Goal: Register for event/course

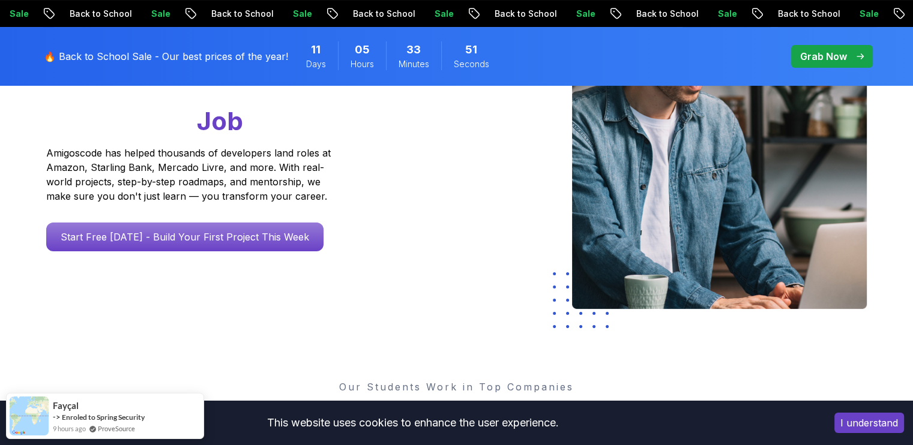
scroll to position [206, 0]
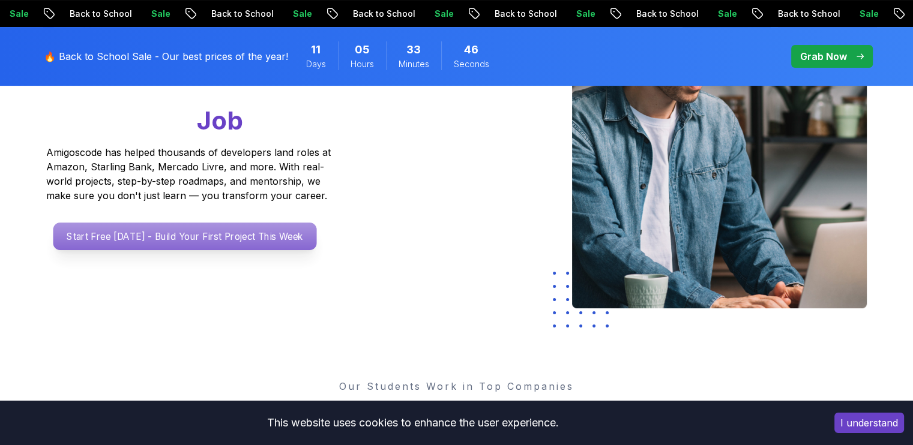
click at [180, 237] on p "Start Free [DATE] - Build Your First Project This Week" at bounding box center [184, 237] width 263 height 28
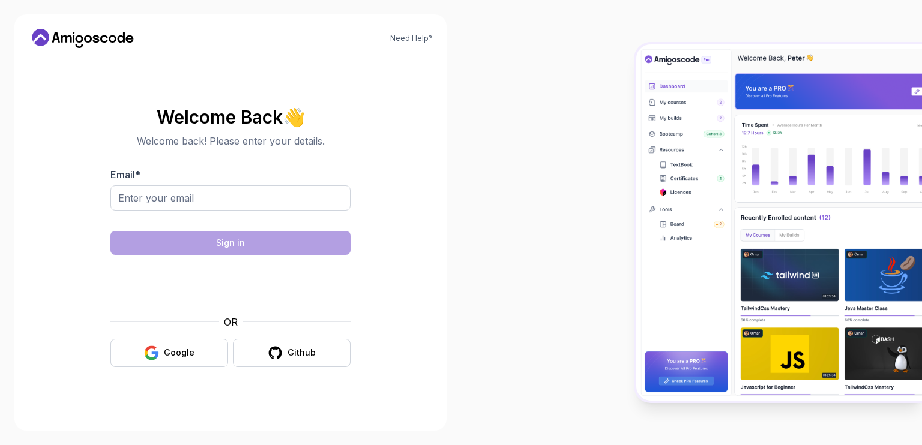
click at [636, 117] on body "Need Help? Welcome Back 👋 Welcome back! Please enter your details. Email * Sign…" at bounding box center [461, 222] width 922 height 445
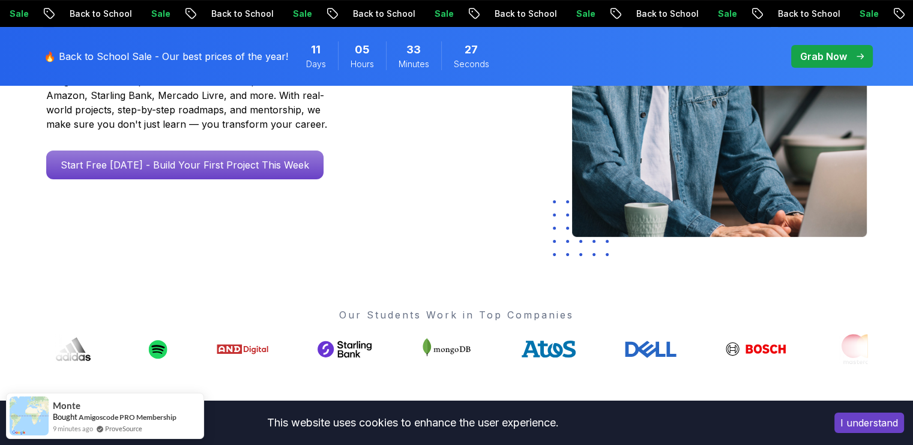
scroll to position [278, 0]
drag, startPoint x: 329, startPoint y: 347, endPoint x: 505, endPoint y: 355, distance: 175.4
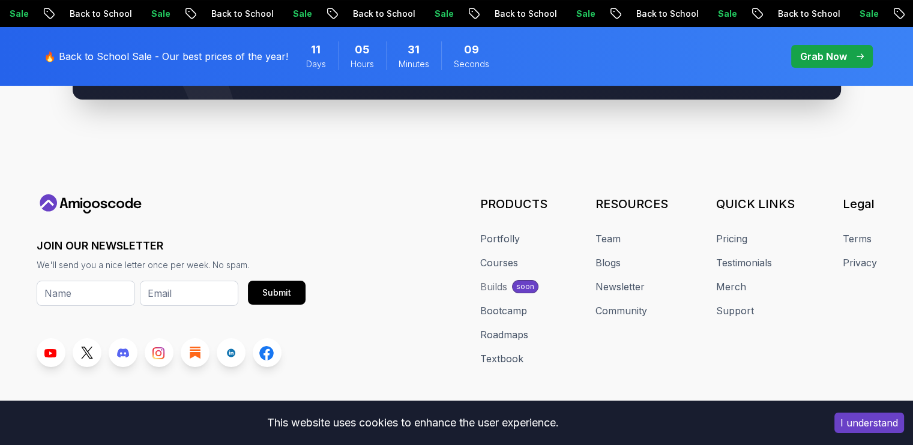
scroll to position [4638, 0]
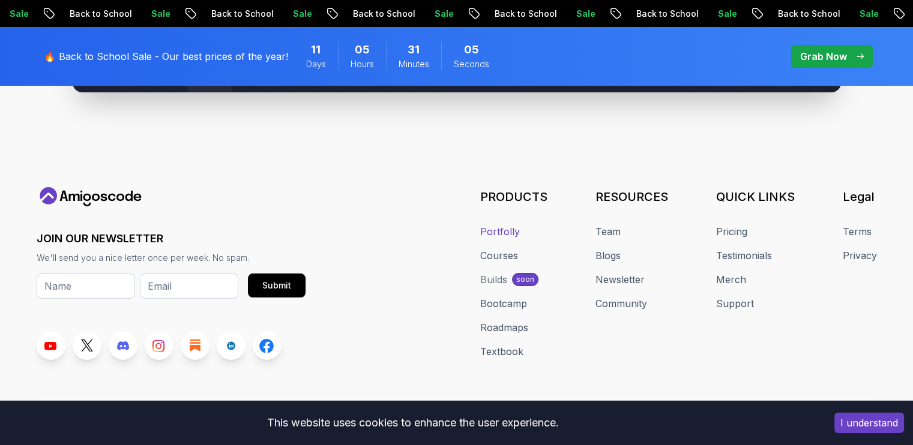
click at [514, 224] on link "Portfolly" at bounding box center [500, 231] width 40 height 14
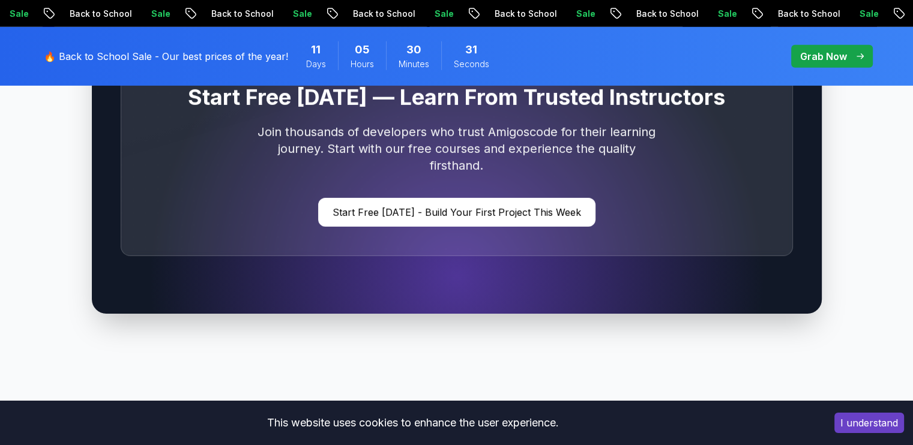
scroll to position [3677, 0]
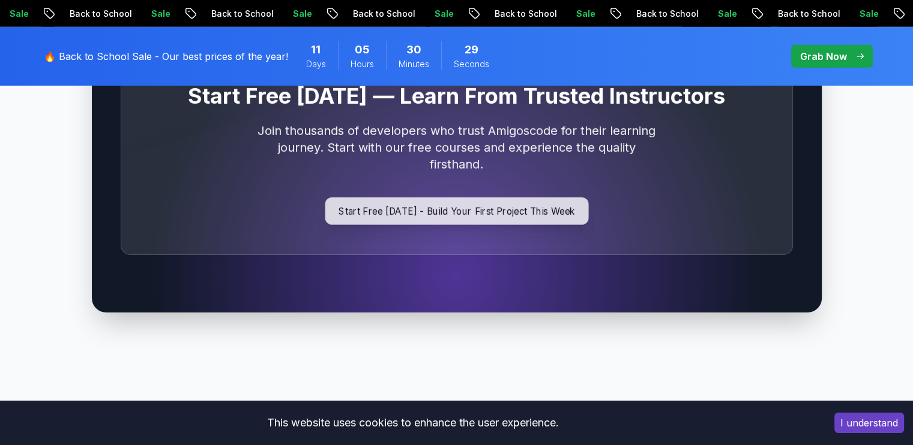
click at [525, 202] on p "Start Free [DATE] - Build Your First Project This Week" at bounding box center [456, 211] width 263 height 28
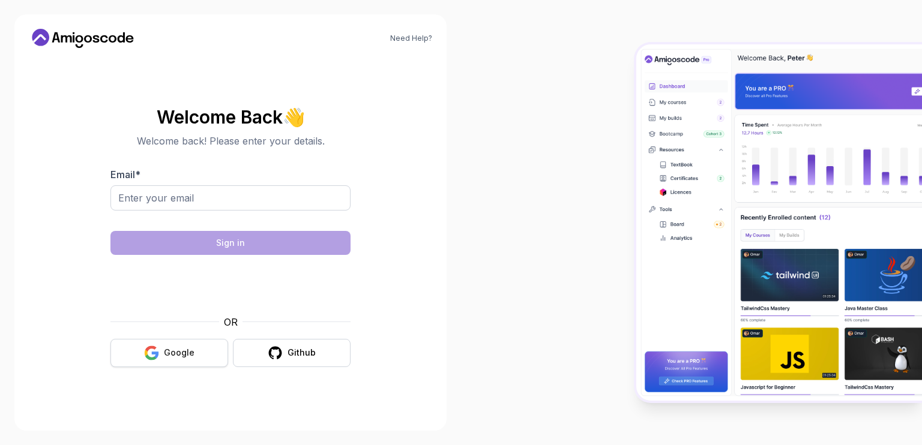
click at [192, 358] on div "Google" at bounding box center [179, 353] width 31 height 12
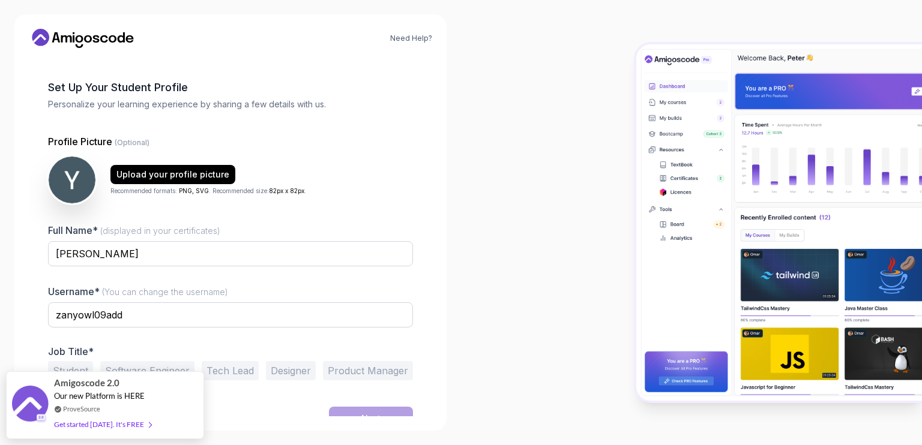
scroll to position [55, 0]
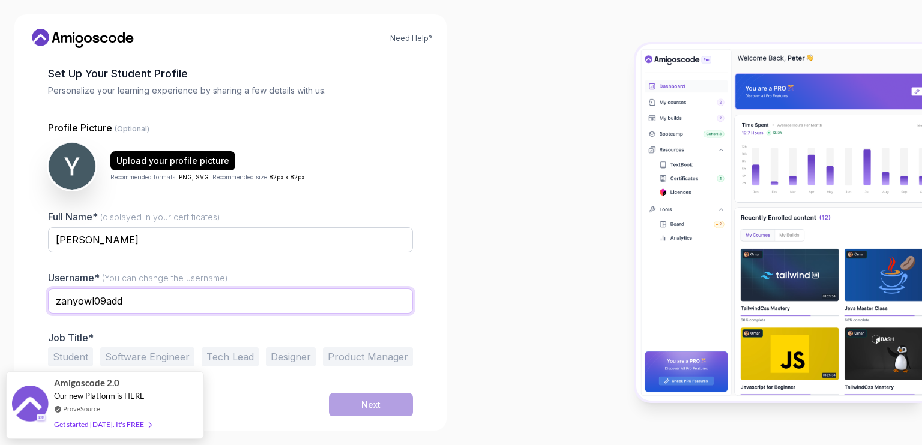
drag, startPoint x: 152, startPoint y: 306, endPoint x: 0, endPoint y: 322, distance: 153.3
click at [0, 322] on div "Need Help? 1 Set Up Your Profile 1 Set Up Your Profile 2 Let's Get to Know You …" at bounding box center [230, 222] width 461 height 445
type input "yashwanthkumar"
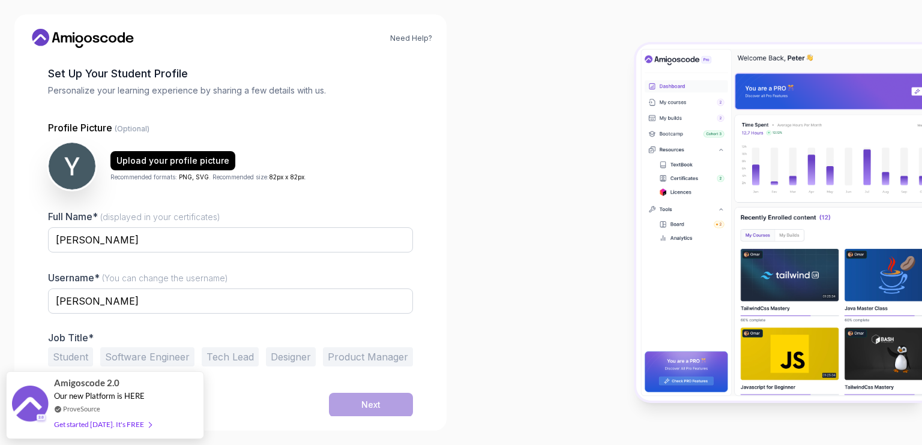
click at [83, 356] on button "Student" at bounding box center [70, 356] width 45 height 19
click at [384, 400] on button "Next" at bounding box center [371, 405] width 84 height 24
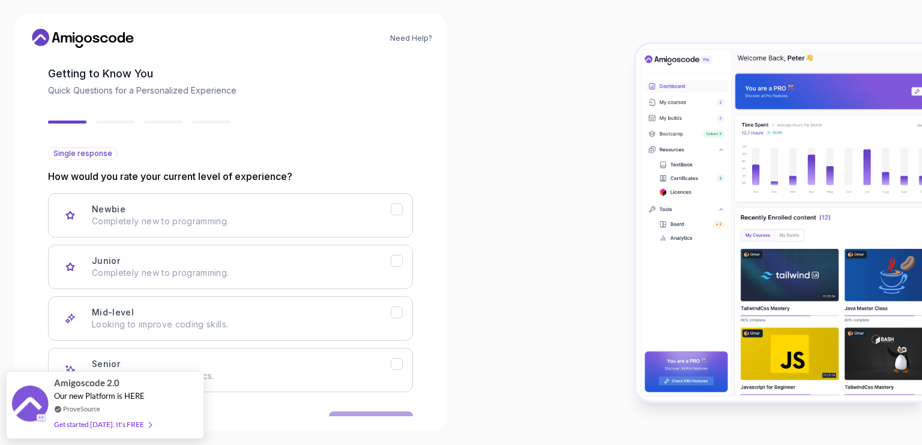
drag, startPoint x: 254, startPoint y: 266, endPoint x: 449, endPoint y: 299, distance: 197.9
click at [449, 299] on div "Need Help? 2 Let's Get to Know You 1 Set Up Your Profile 2 Let's Get to Know Yo…" at bounding box center [230, 222] width 461 height 445
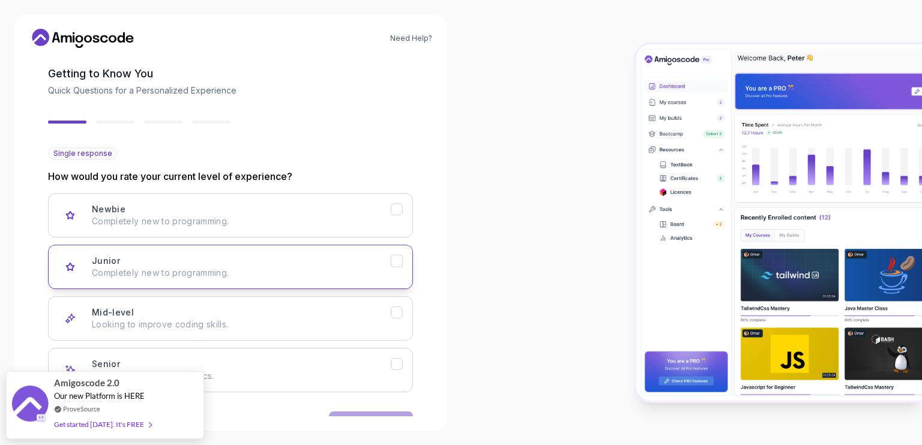
click at [397, 263] on icon "Junior" at bounding box center [396, 261] width 11 height 11
click at [397, 307] on icon "Mid-level" at bounding box center [396, 312] width 11 height 11
click at [399, 273] on button "Junior Completely new to programming." at bounding box center [230, 267] width 365 height 44
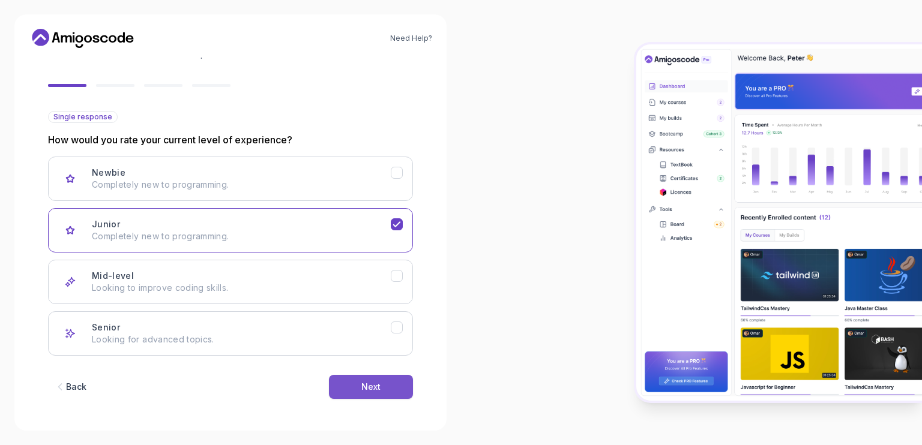
click at [384, 386] on button "Next" at bounding box center [371, 387] width 84 height 24
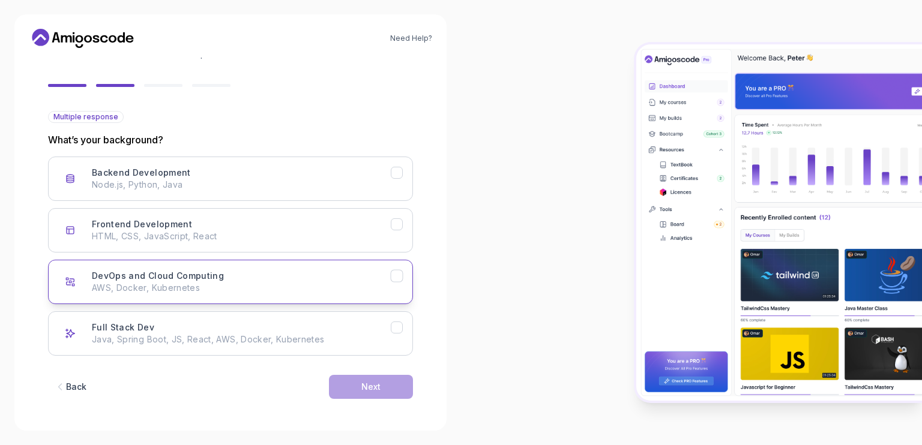
click at [391, 275] on icon "DevOps and Cloud Computing" at bounding box center [396, 276] width 11 height 11
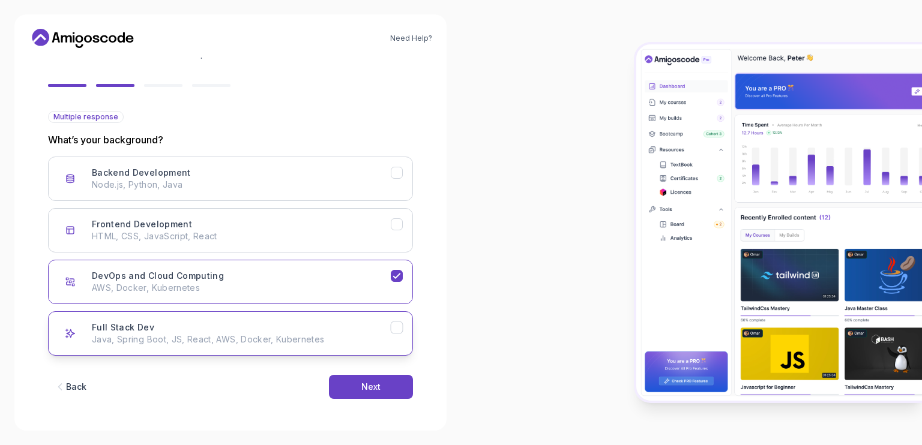
click at [392, 323] on icon "Full Stack Dev" at bounding box center [396, 327] width 11 height 11
click at [396, 389] on button "Next" at bounding box center [371, 387] width 84 height 24
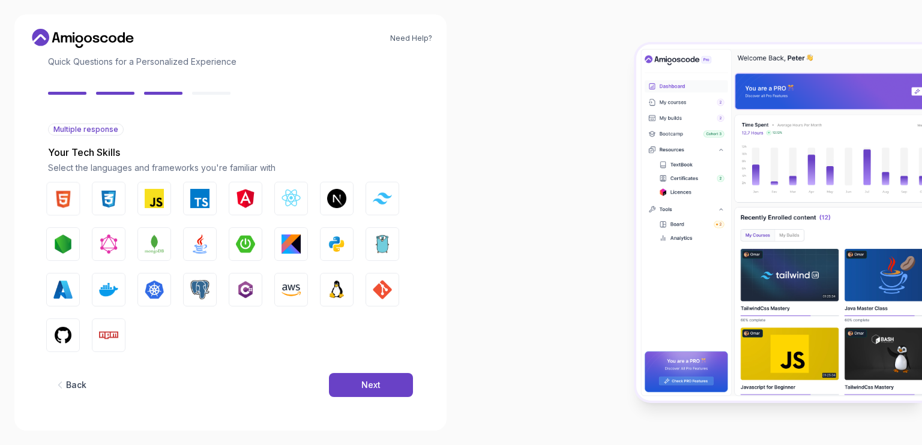
scroll to position [78, 0]
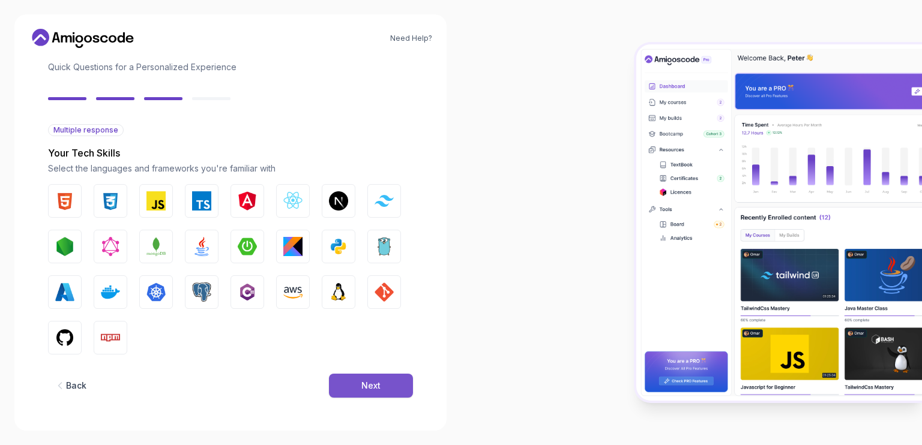
click at [349, 383] on button "Next" at bounding box center [371, 386] width 84 height 24
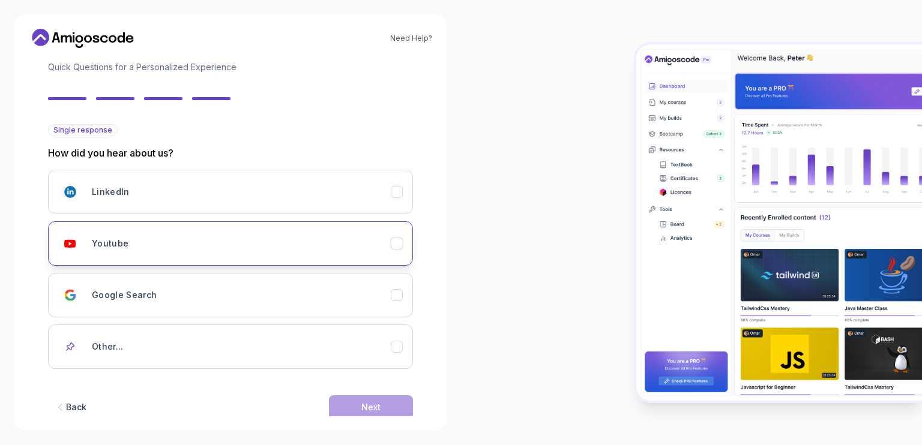
click at [287, 247] on div "Youtube" at bounding box center [241, 244] width 299 height 24
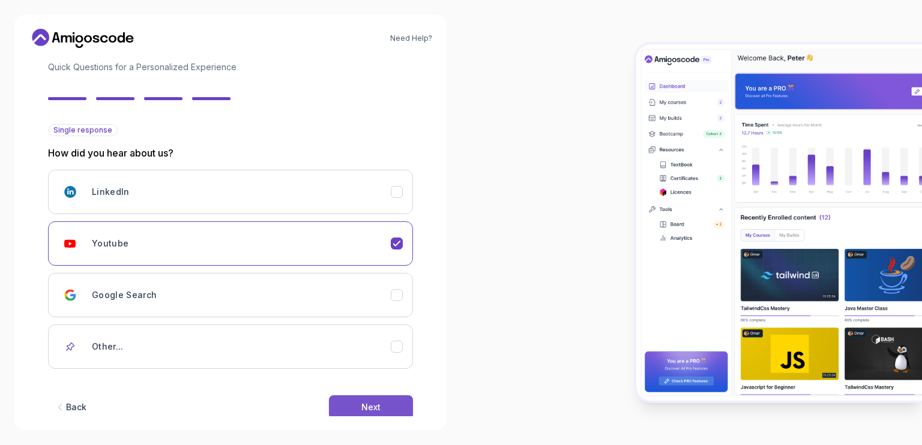
click at [389, 410] on button "Next" at bounding box center [371, 407] width 84 height 24
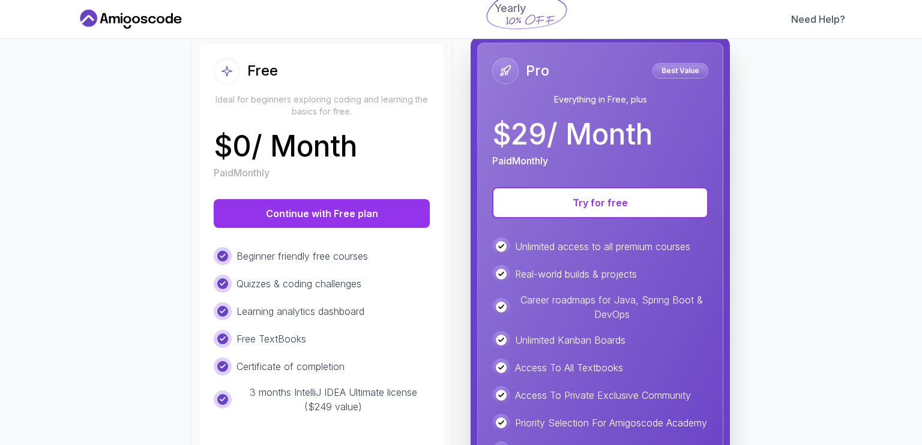
scroll to position [136, 0]
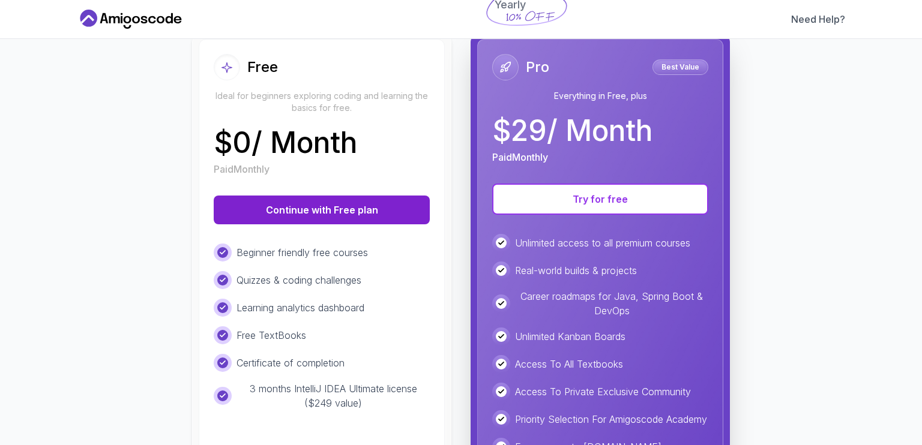
click at [327, 203] on button "Continue with Free plan" at bounding box center [322, 210] width 216 height 29
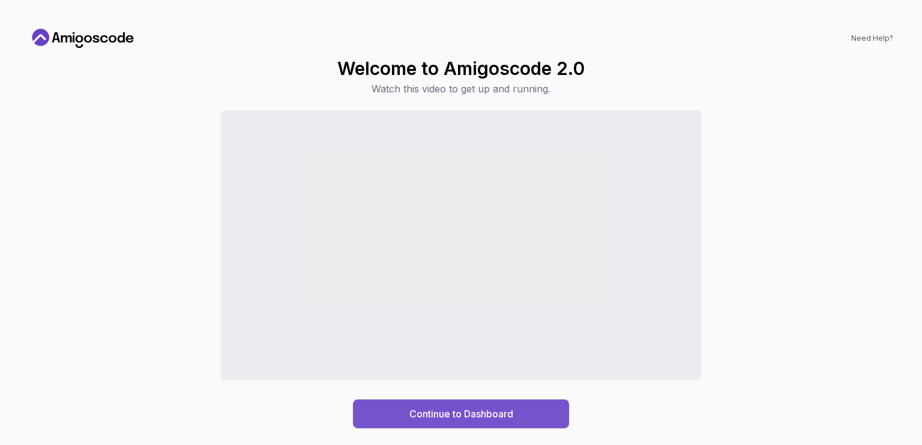
click at [447, 413] on div "Continue to Dashboard" at bounding box center [461, 414] width 104 height 14
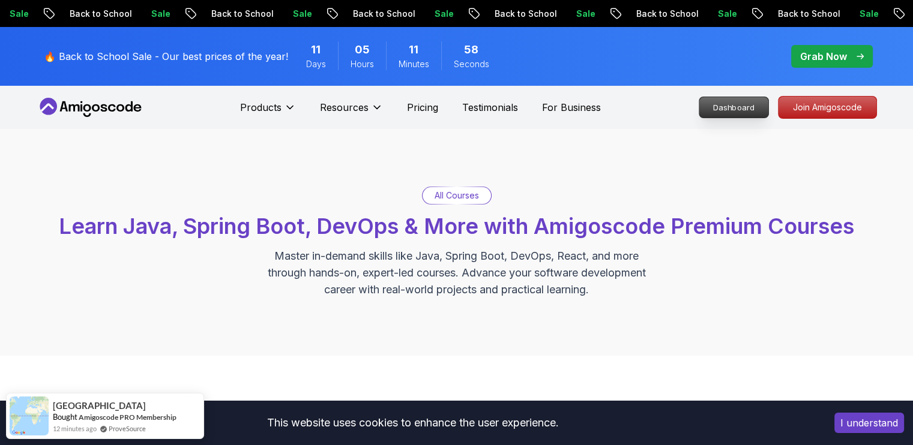
click at [742, 115] on p "Dashboard" at bounding box center [733, 107] width 69 height 20
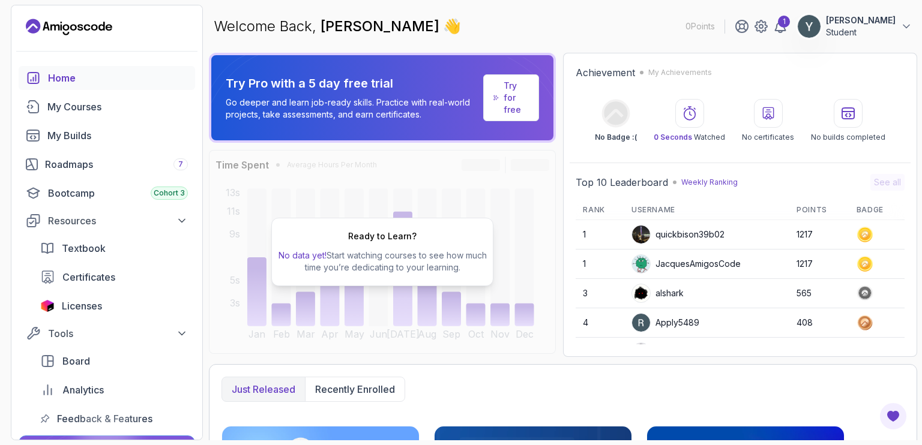
click at [359, 242] on h2 "Ready to Learn?" at bounding box center [382, 236] width 68 height 12
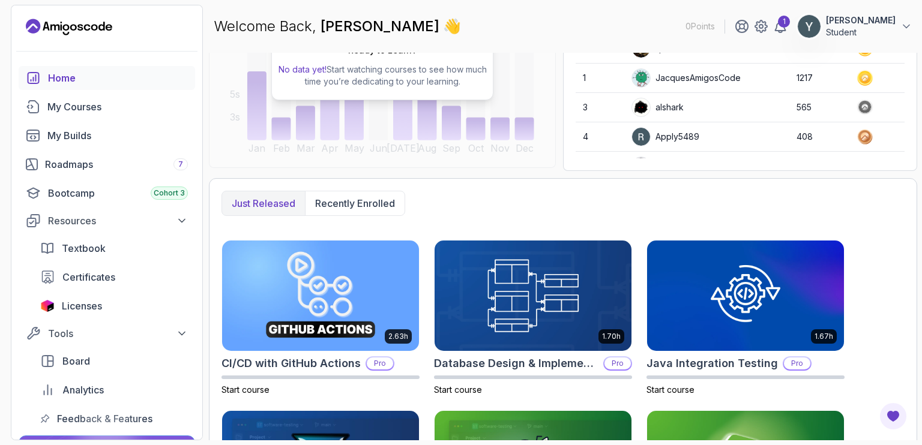
scroll to position [66, 0]
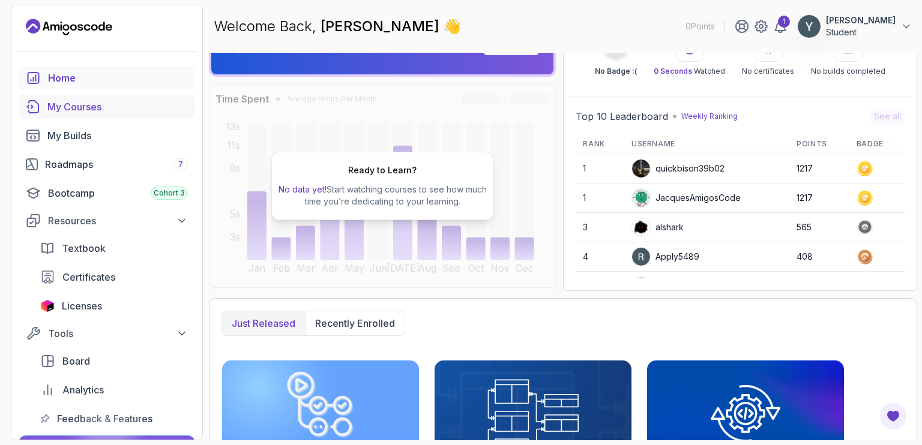
click at [69, 115] on link "My Courses" at bounding box center [107, 107] width 176 height 24
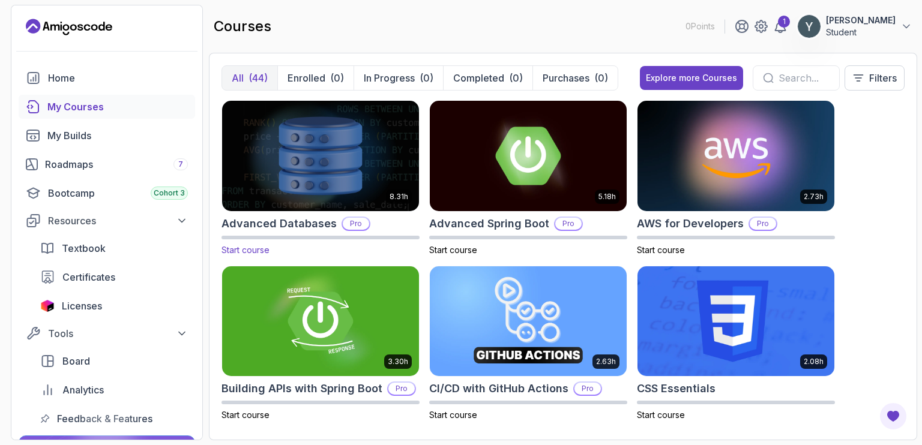
click at [263, 251] on span "Start course" at bounding box center [245, 250] width 48 height 10
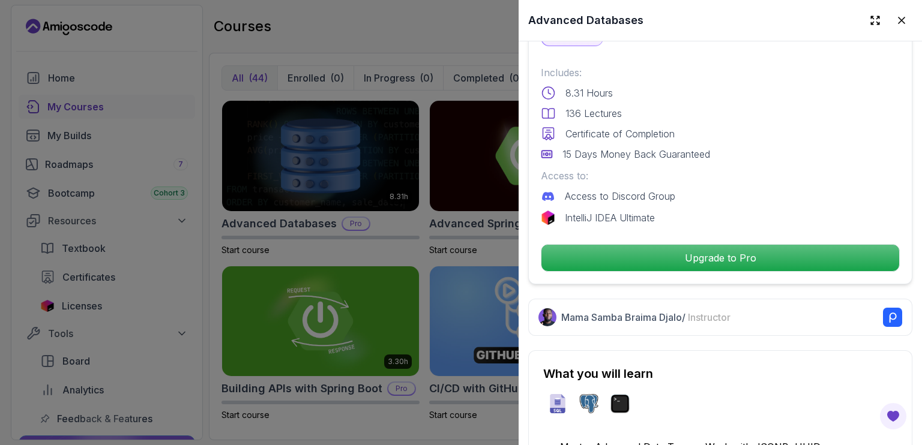
scroll to position [305, 0]
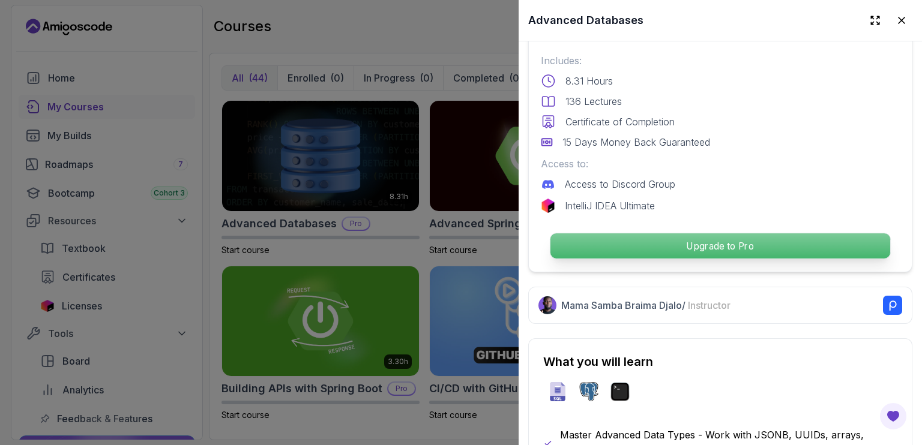
click at [622, 233] on p "Upgrade to Pro" at bounding box center [720, 245] width 340 height 25
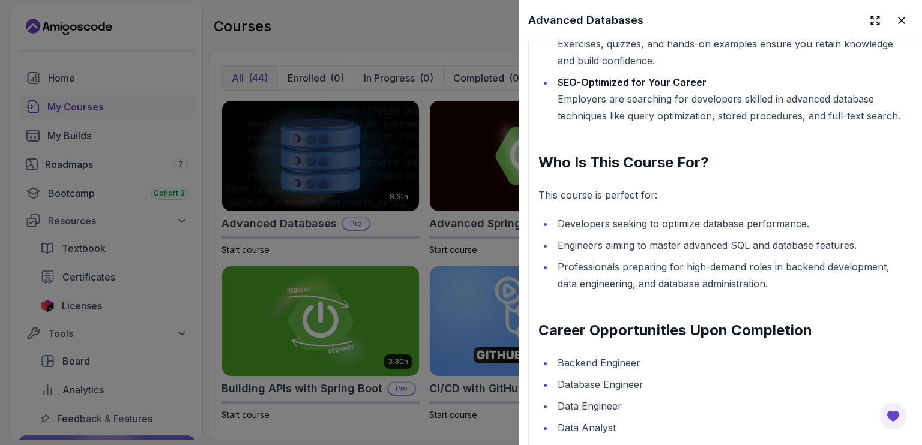
scroll to position [1121, 0]
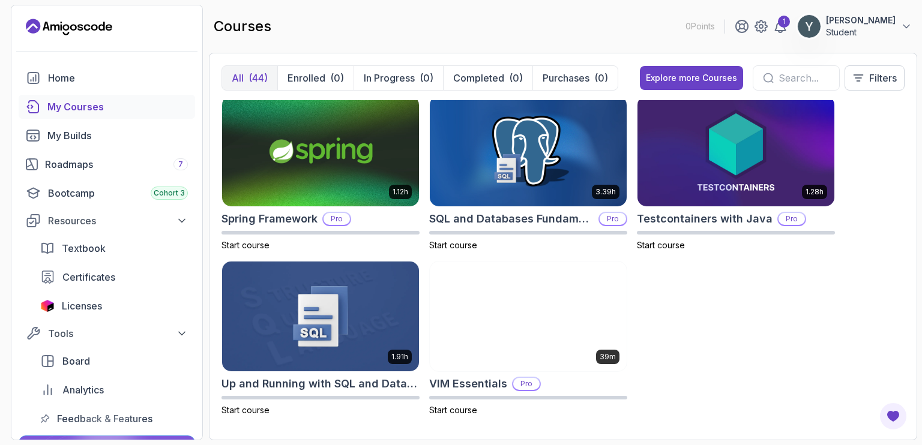
scroll to position [2157, 0]
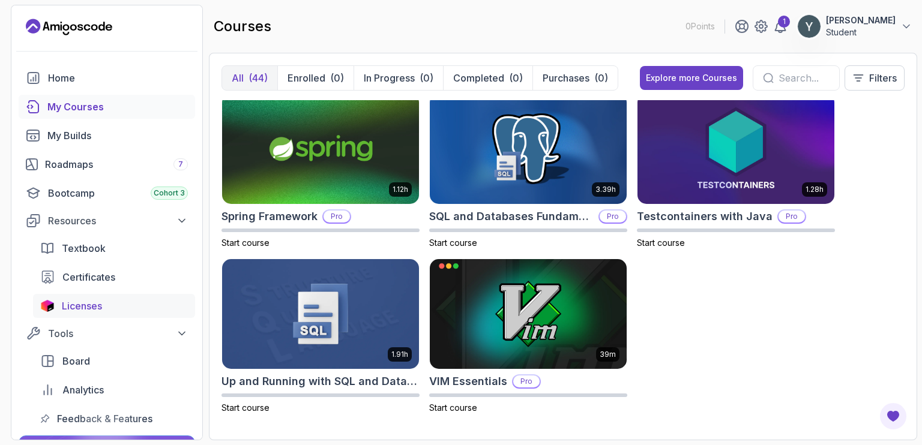
click at [85, 317] on link "Licenses" at bounding box center [114, 306] width 162 height 24
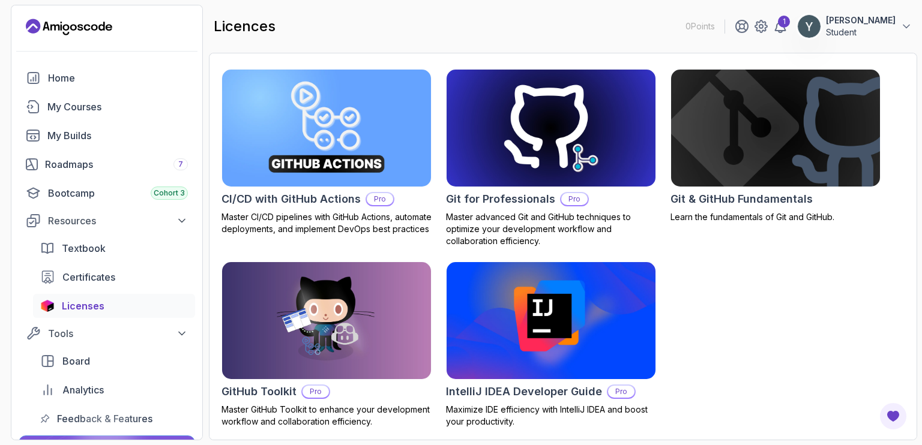
scroll to position [370, 0]
click at [72, 243] on span "Textbook" at bounding box center [84, 248] width 44 height 14
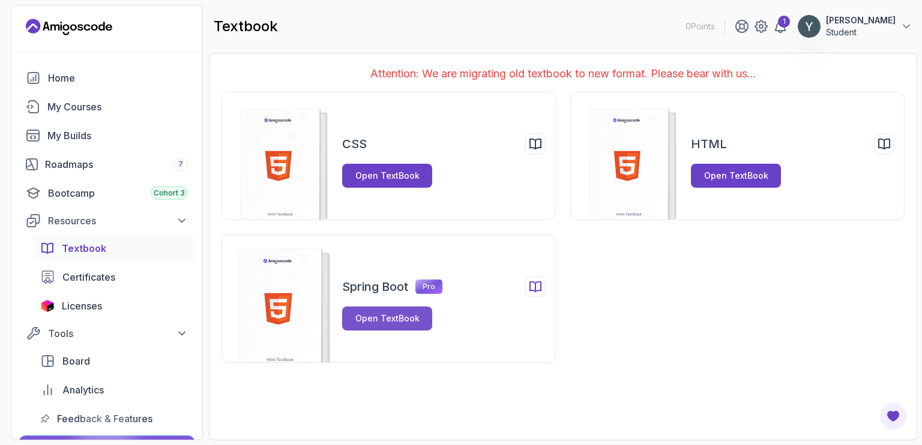
click at [374, 324] on button "Open TextBook" at bounding box center [387, 319] width 90 height 24
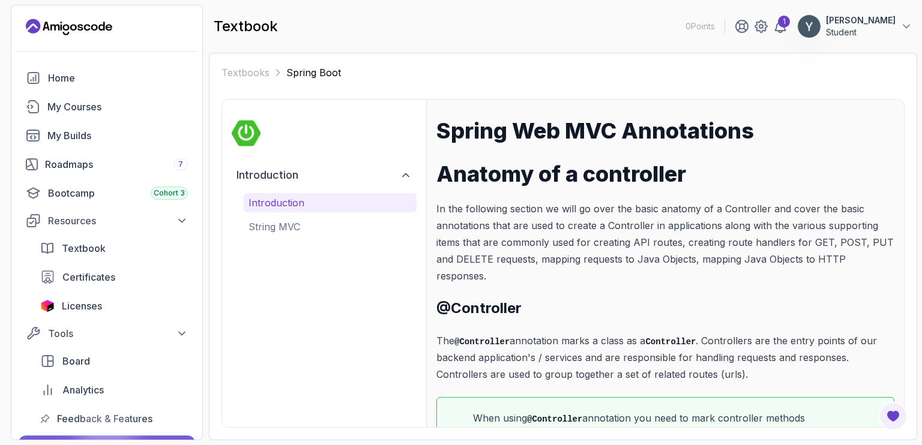
scroll to position [47, 0]
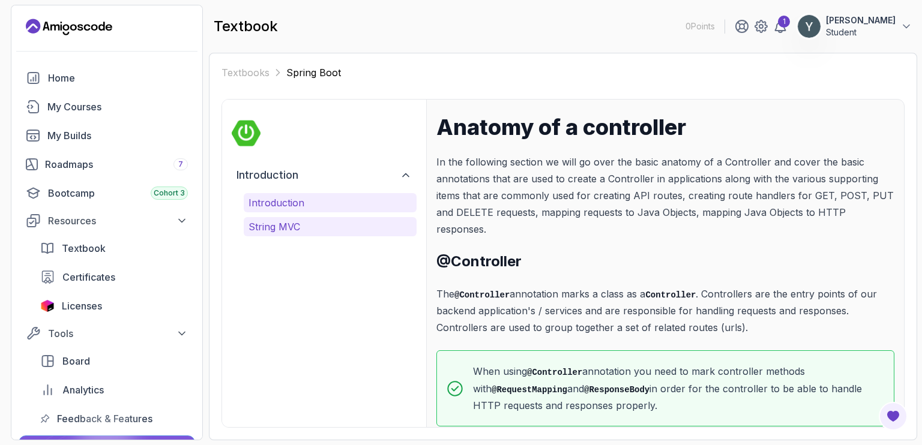
click at [302, 229] on p "String MVC" at bounding box center [329, 227] width 163 height 14
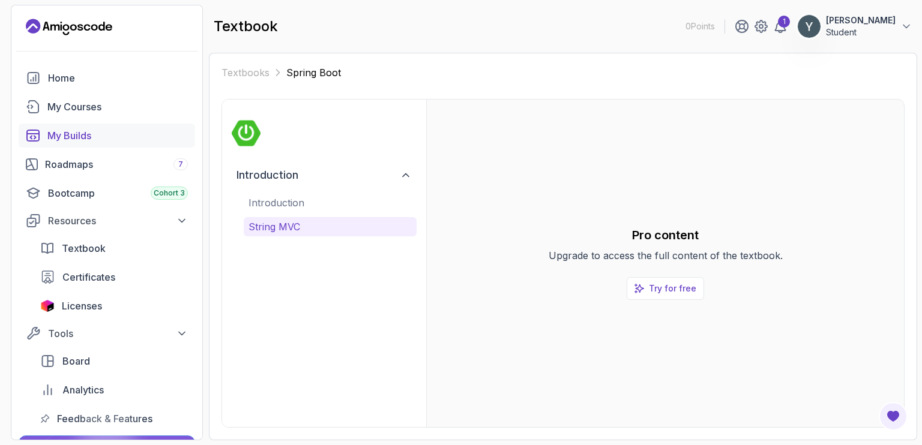
click at [48, 147] on link "My Builds" at bounding box center [107, 136] width 176 height 24
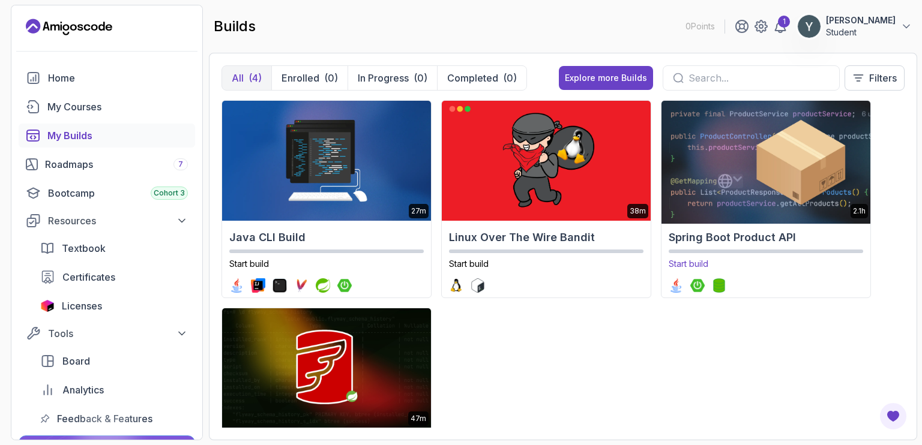
click at [780, 209] on img at bounding box center [765, 161] width 219 height 126
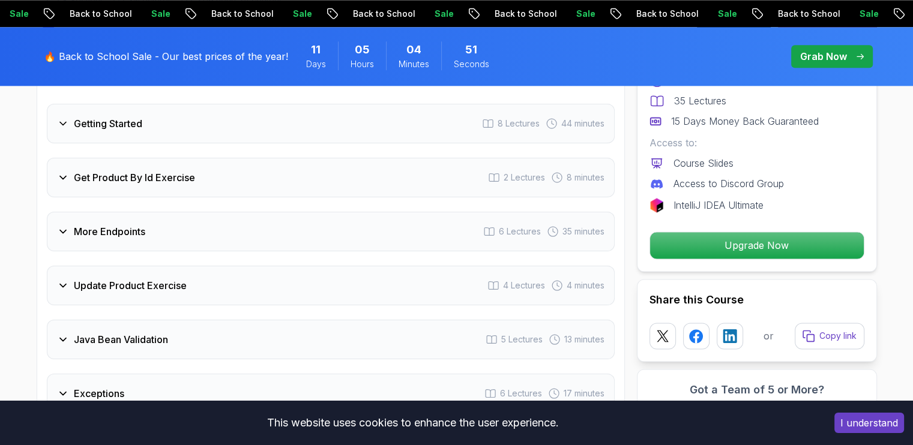
scroll to position [1615, 0]
click at [55, 212] on div "More Endpoints 6 Lectures 35 minutes" at bounding box center [331, 231] width 568 height 40
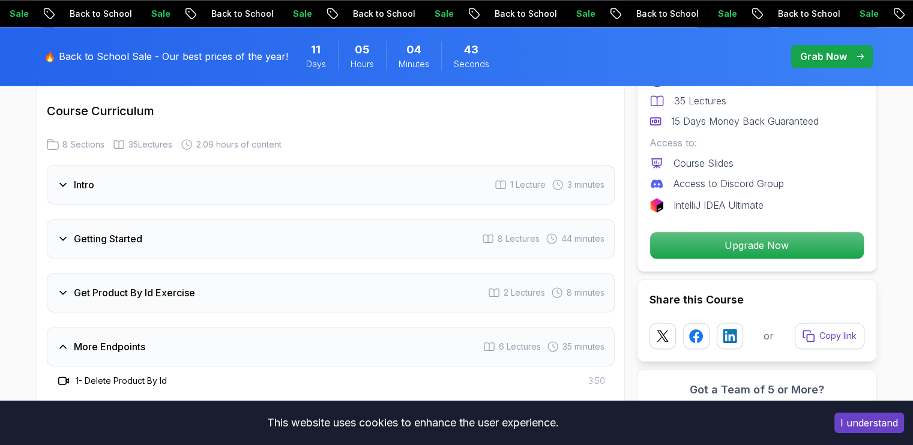
scroll to position [1468, 0]
click at [74, 287] on h3 "Get Product By Id Exercise" at bounding box center [134, 294] width 121 height 14
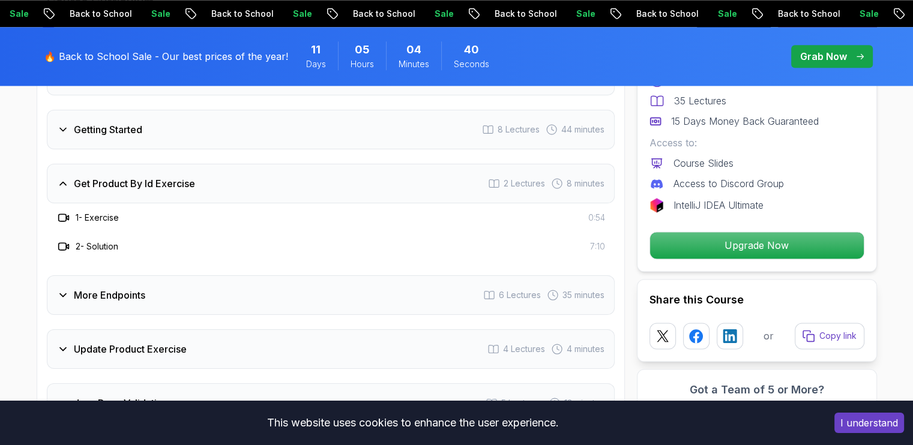
scroll to position [1581, 0]
click at [74, 287] on h3 "More Endpoints" at bounding box center [109, 294] width 71 height 14
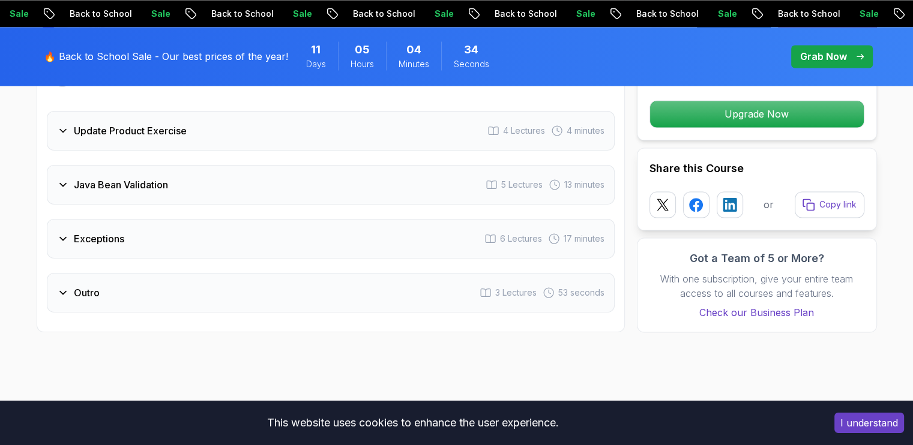
scroll to position [1916, 0]
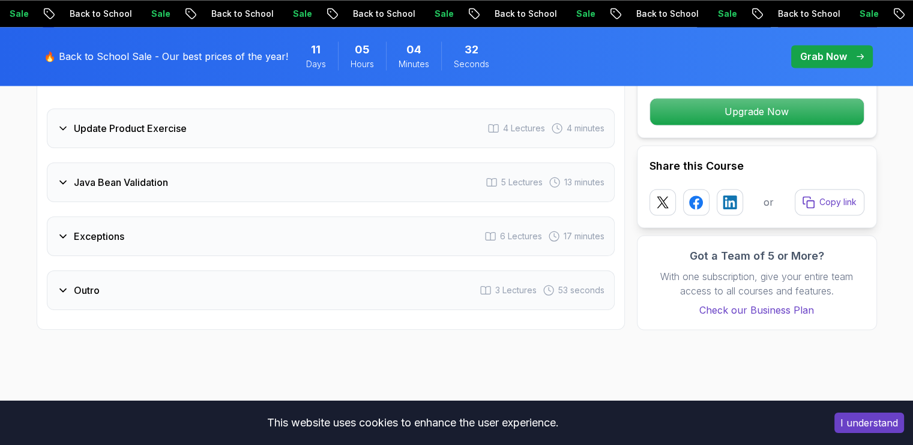
click at [85, 229] on h3 "Exceptions" at bounding box center [99, 236] width 50 height 14
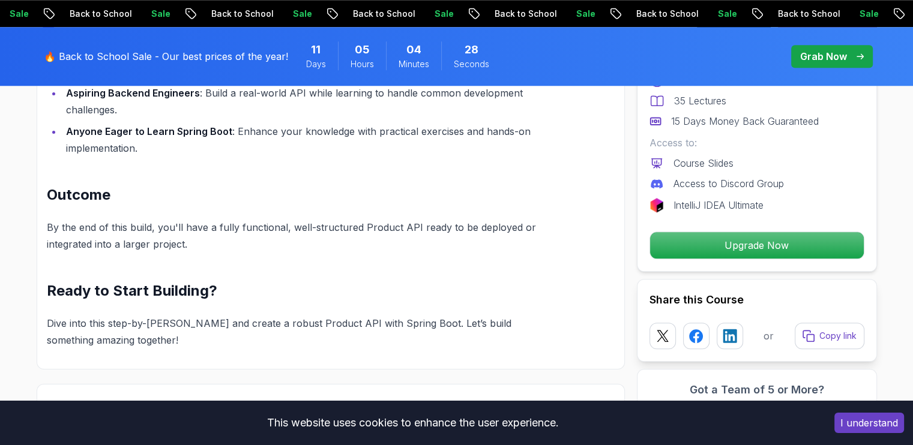
scroll to position [1138, 0]
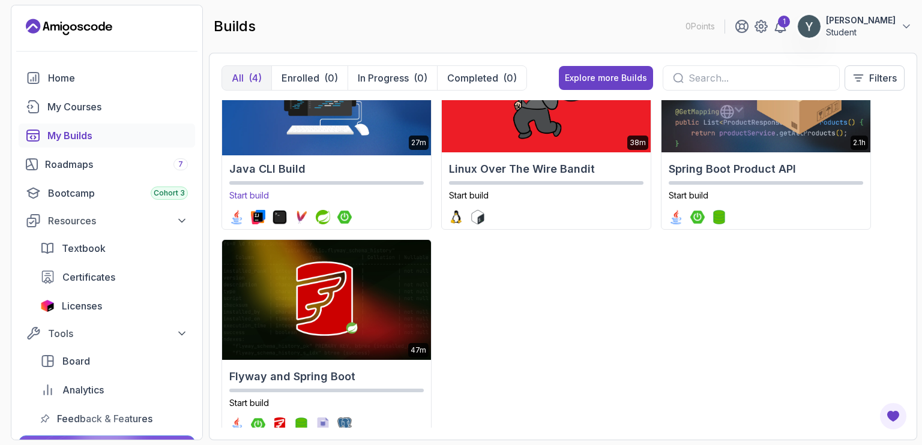
scroll to position [91, 0]
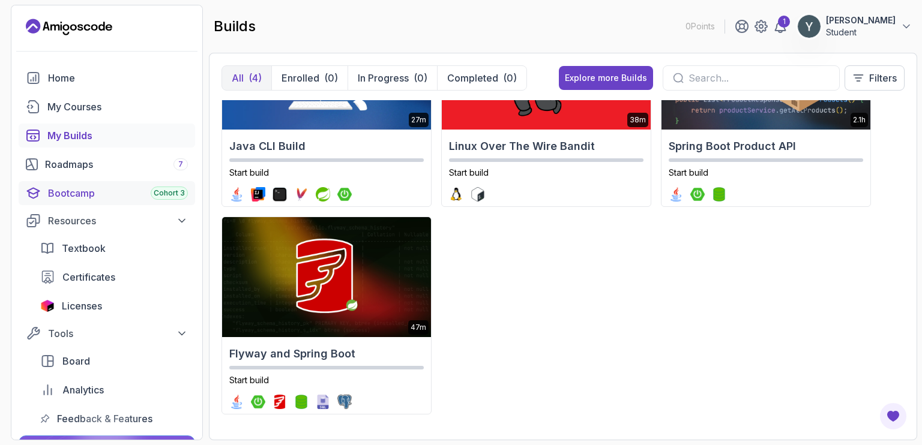
click at [97, 194] on div "Bootcamp Cohort 3" at bounding box center [118, 193] width 140 height 14
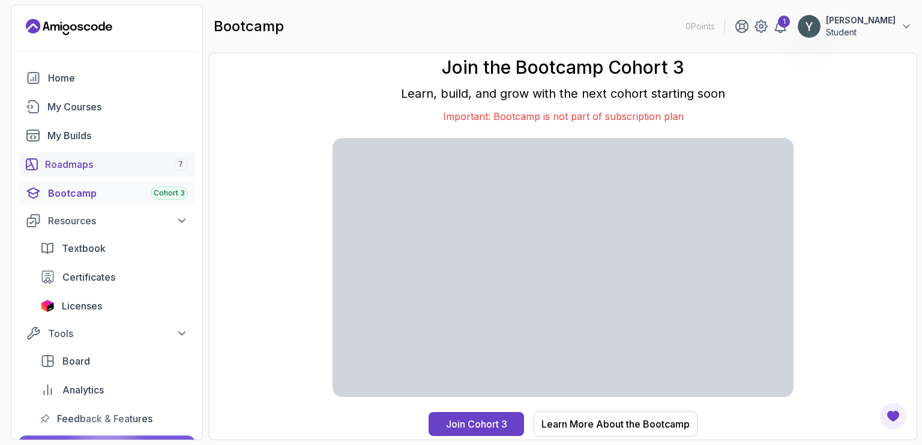
scroll to position [127, 0]
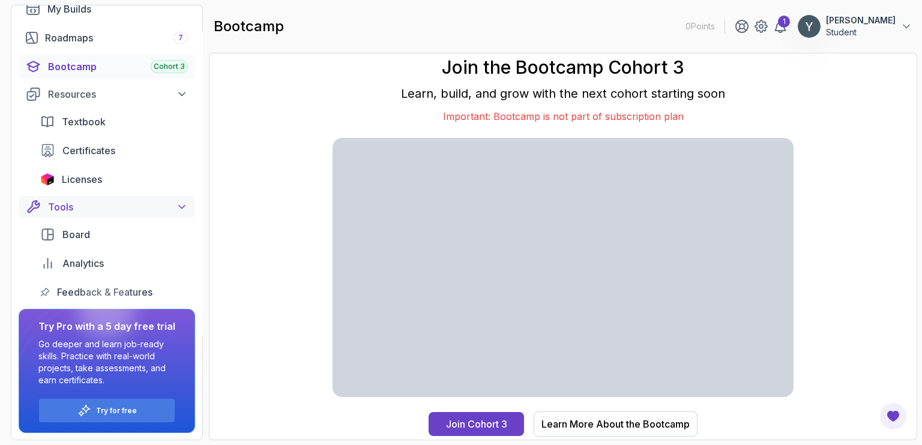
click at [182, 209] on icon at bounding box center [182, 207] width 12 height 12
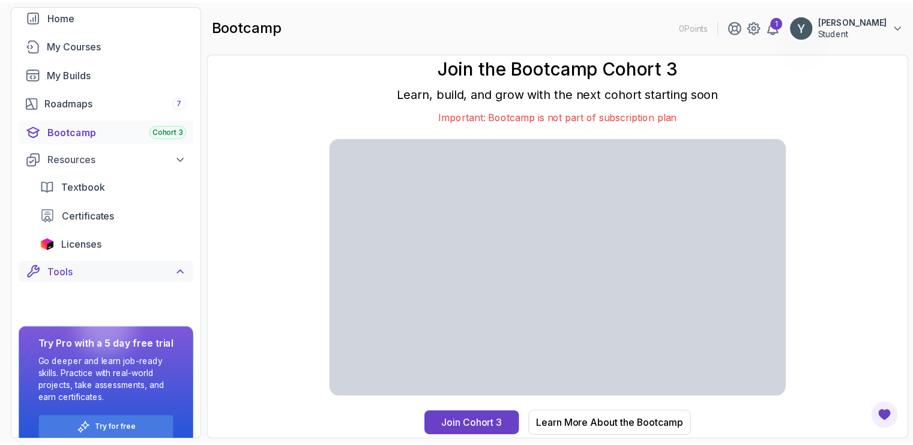
scroll to position [0, 0]
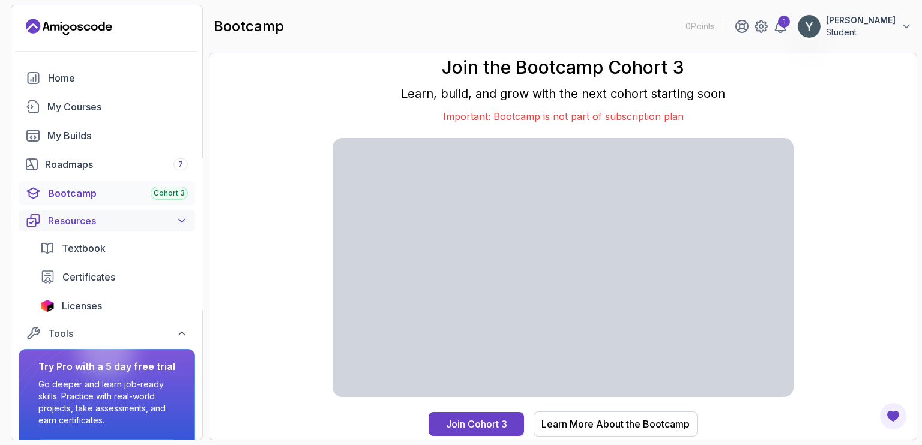
click at [182, 222] on icon at bounding box center [182, 221] width 12 height 12
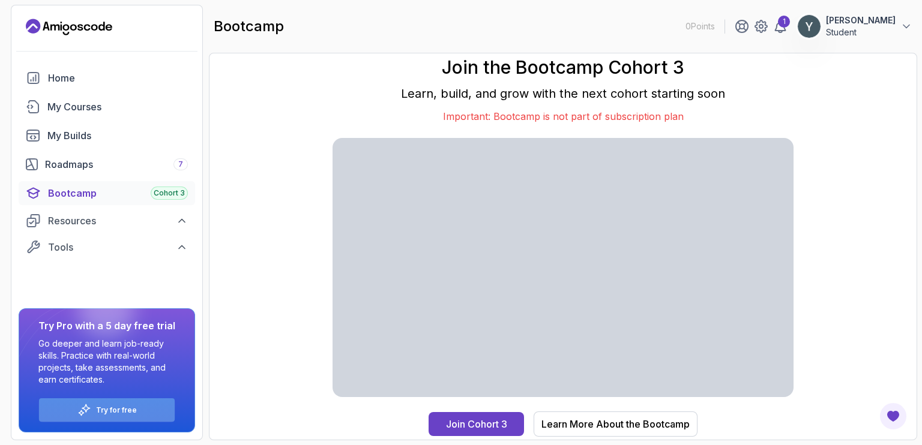
click at [135, 409] on p "Try for free" at bounding box center [116, 411] width 41 height 10
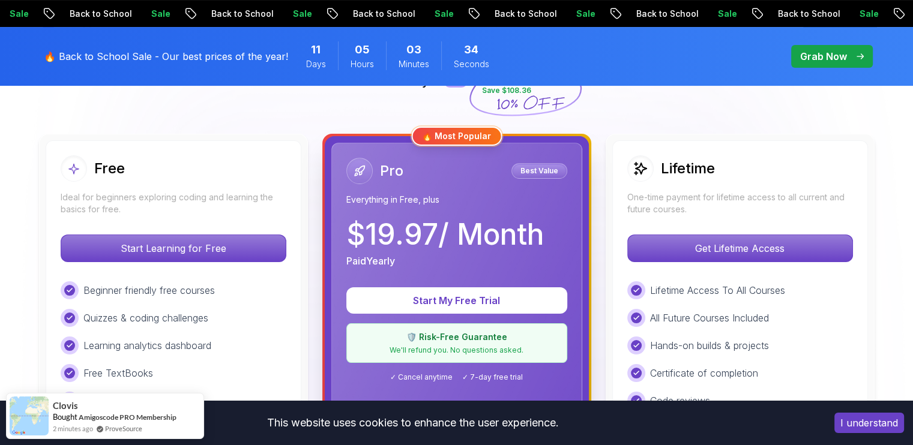
scroll to position [349, 0]
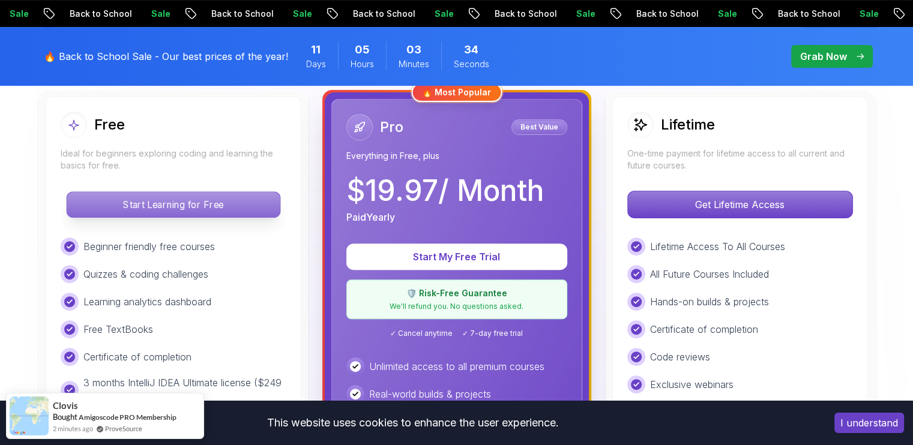
click at [165, 206] on p "Start Learning for Free" at bounding box center [173, 204] width 213 height 25
